Goal: Task Accomplishment & Management: Manage account settings

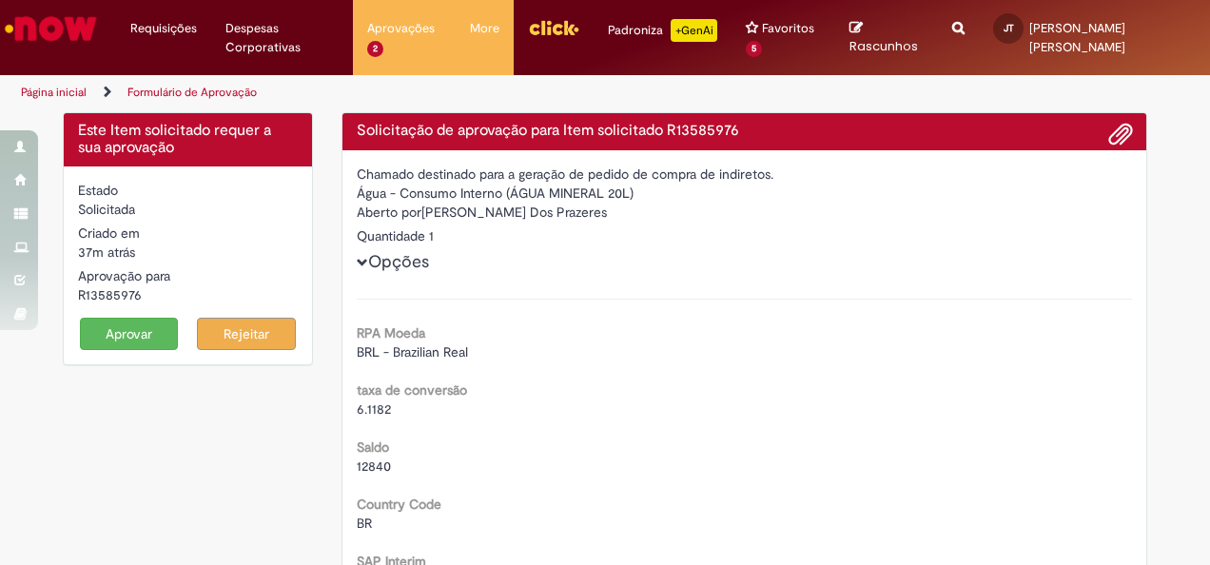
click at [124, 339] on button "Aprovar" at bounding box center [129, 334] width 99 height 32
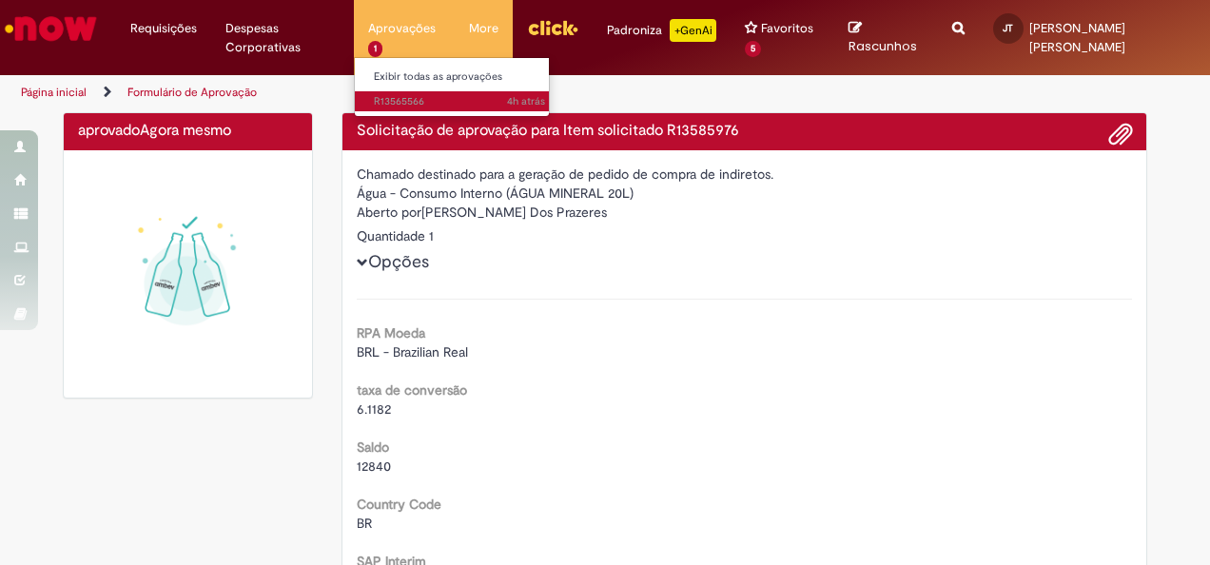
click at [429, 94] on span "4h atrás 4 horas atrás R13565566" at bounding box center [459, 101] width 171 height 15
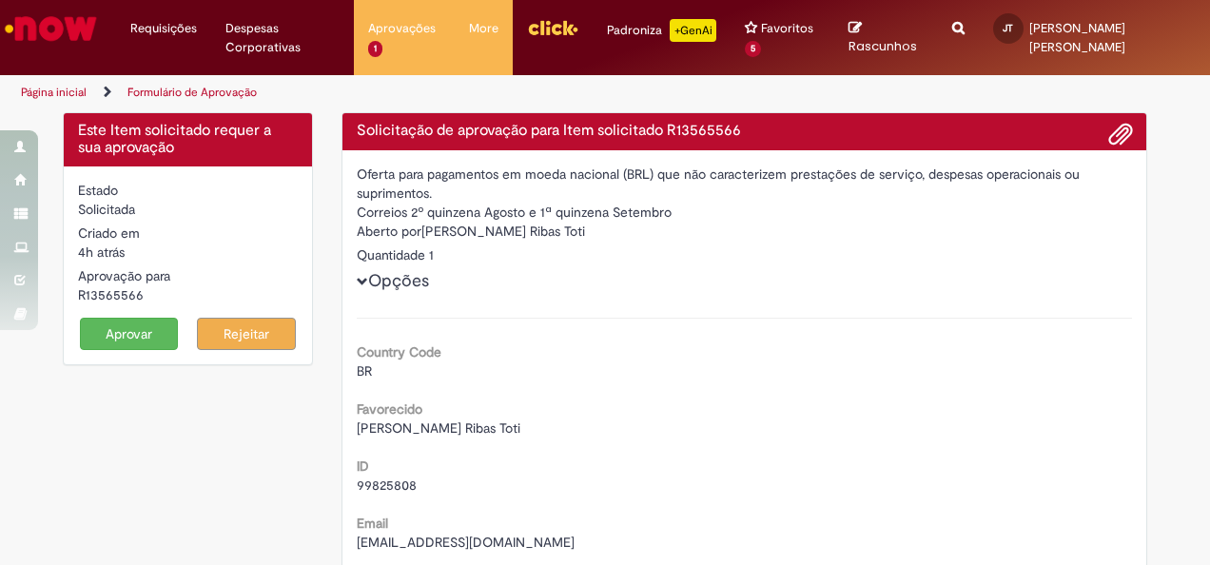
click at [116, 333] on button "Aprovar" at bounding box center [129, 334] width 99 height 32
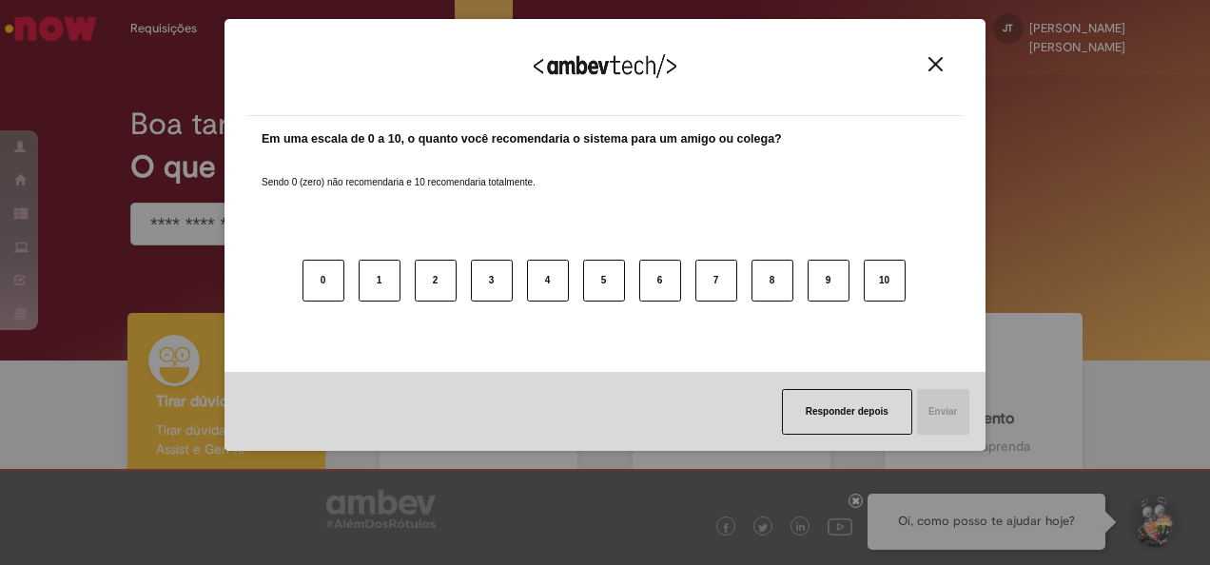
click at [936, 70] on div "Agradecemos seu feedback!" at bounding box center [604, 79] width 715 height 74
click at [941, 66] on img "Close" at bounding box center [935, 64] width 14 height 14
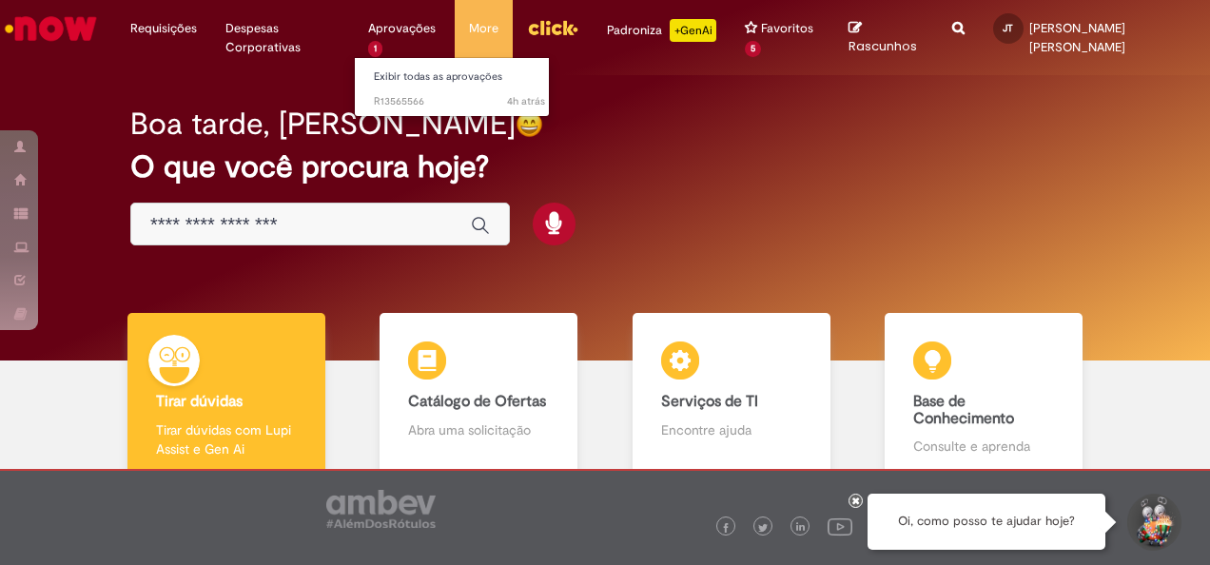
click at [373, 55] on li "Aprovações 1 Exibir todas as aprovações 4h atrás 4 horas atrás R13565566" at bounding box center [404, 28] width 101 height 57
click at [401, 95] on span "4h atrás 4 horas atrás R13565566" at bounding box center [459, 101] width 171 height 15
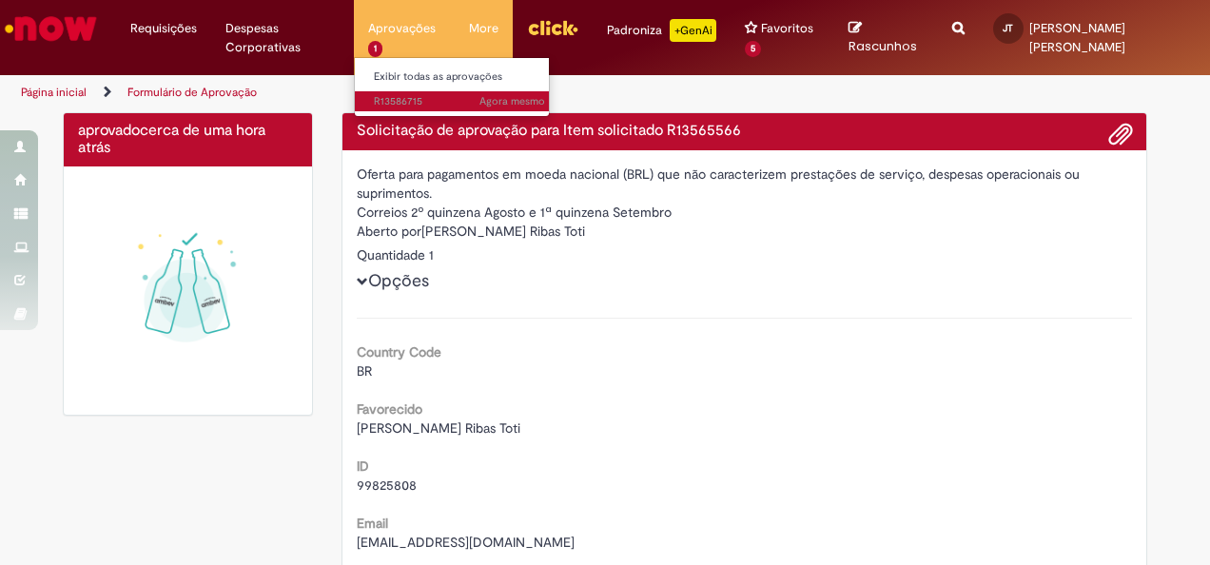
click at [398, 107] on span "Agora mesmo Agora mesmo R13586715" at bounding box center [459, 101] width 171 height 15
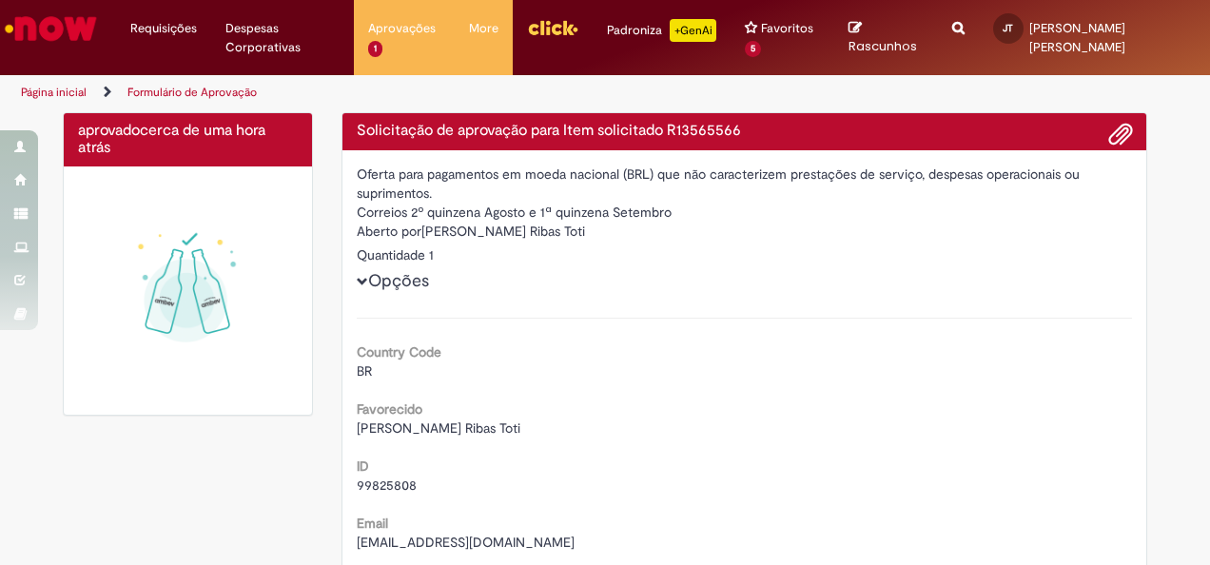
drag, startPoint x: 799, startPoint y: 540, endPoint x: 787, endPoint y: 564, distance: 26.8
click at [799, 541] on div "[EMAIL_ADDRESS][DOMAIN_NAME]" at bounding box center [745, 542] width 776 height 19
